Goal: Information Seeking & Learning: Learn about a topic

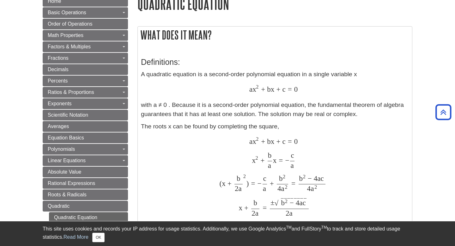
scroll to position [82, 0]
drag, startPoint x: 250, startPoint y: 90, endPoint x: 308, endPoint y: 90, distance: 57.8
click at [309, 90] on div "a x 2 + b x + c = 0 a x 2 + b x + c = 0" at bounding box center [275, 89] width 268 height 9
copy span "a x 2 + b x + c = 0"
click at [239, 87] on div "a x 2 + b x + c = 0 a x 2 + b x + c = 0" at bounding box center [275, 89] width 268 height 9
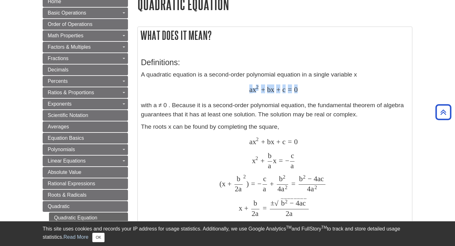
drag, startPoint x: 239, startPoint y: 87, endPoint x: 318, endPoint y: 91, distance: 78.7
click at [318, 91] on div "a x 2 + b x + c = 0 a x 2 + b x + c = 0" at bounding box center [275, 89] width 268 height 9
copy span "a x 2 + b x + c = 0 a x 2 + b x + c = 0"
click at [163, 167] on div "x 2 + b a x = − c a x 2 + b a x = − c a" at bounding box center [275, 160] width 268 height 15
click at [169, 66] on h3 "Definitions:" at bounding box center [275, 62] width 268 height 9
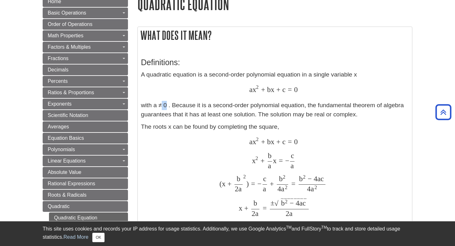
drag, startPoint x: 158, startPoint y: 106, endPoint x: 163, endPoint y: 107, distance: 5.4
click at [163, 107] on p "A quadratic equation is a second-order polynomial equation in a single variable…" at bounding box center [275, 94] width 268 height 49
copy p "≠"
click at [175, 84] on p "A quadratic equation is a second-order polynomial equation in a single variable…" at bounding box center [275, 94] width 268 height 49
drag, startPoint x: 203, startPoint y: 74, endPoint x: 247, endPoint y: 73, distance: 43.3
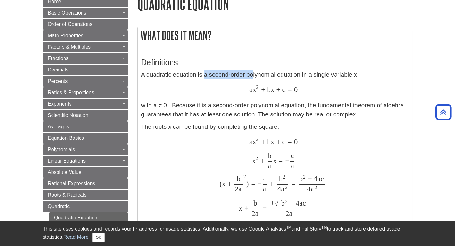
click at [253, 73] on p "A quadratic equation is a second-order polynomial equation in a single variable…" at bounding box center [275, 94] width 268 height 49
click at [193, 91] on div "a x 2 + b x + c = 0 a x 2 + b x + c = 0" at bounding box center [275, 89] width 268 height 9
click at [285, 126] on p "The roots x can be found by completing the square, a x 2 + b x + c = 0 a x 2 + …" at bounding box center [275, 196] width 268 height 148
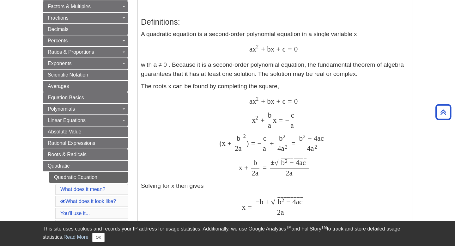
scroll to position [125, 0]
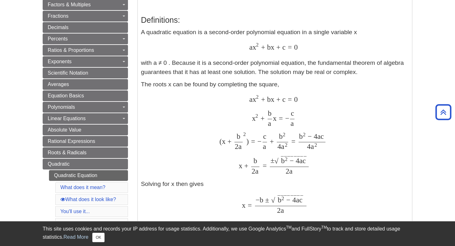
click at [216, 105] on p "The roots x can be found by completing the square, a x 2 + b x + c = 0 a x 2 + …" at bounding box center [275, 154] width 268 height 148
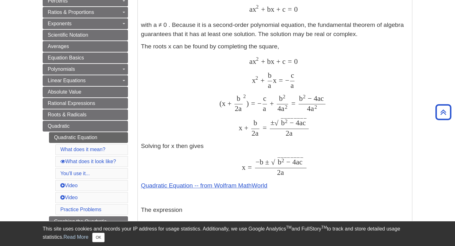
scroll to position [157, 0]
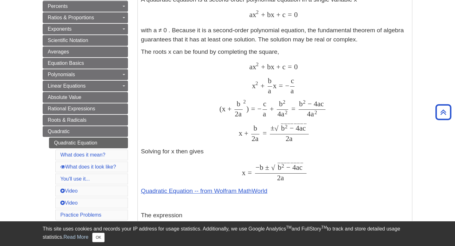
click at [193, 104] on div "( x + b 2 a 2 ) = − c a + b 2 4 a 2 = b 2 − 4 a c 4 a 2 ( x + b 2 a 2 ) = − c a…" at bounding box center [275, 107] width 268 height 17
drag, startPoint x: 248, startPoint y: 84, endPoint x: 302, endPoint y: 88, distance: 53.9
click at [302, 88] on div "x 2 + b a x = − c a x 2 + b a x = − c a" at bounding box center [275, 85] width 268 height 15
copy span "x 2 + b a x = − c a"
click at [193, 69] on div "a x 2 + b x + c = 0 a x 2 + b x + c = 0" at bounding box center [275, 67] width 268 height 9
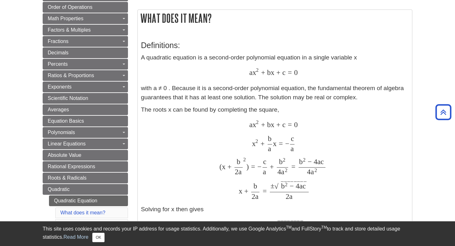
scroll to position [101, 0]
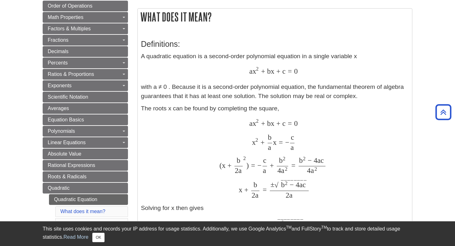
click at [216, 106] on p "The roots x can be found by completing the square, a x 2 + b x + c = 0 a x 2 + …" at bounding box center [275, 178] width 268 height 148
